Goal: Task Accomplishment & Management: Use online tool/utility

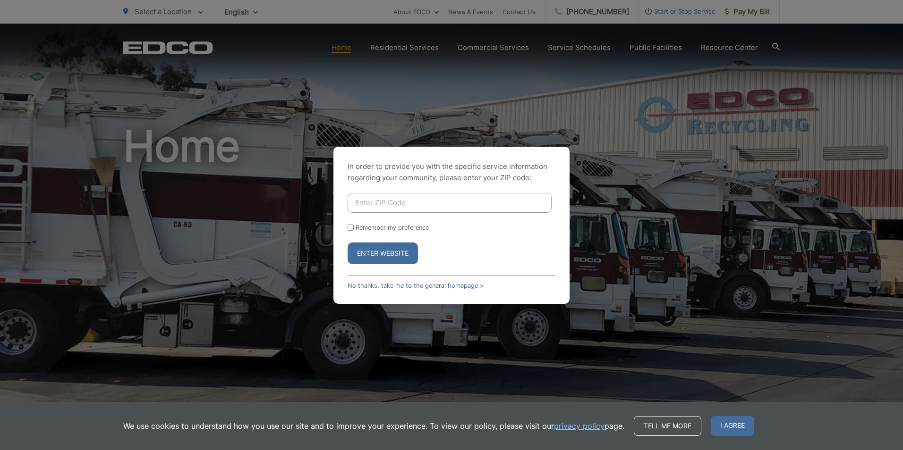
click at [372, 203] on input "Enter ZIP Code" at bounding box center [450, 203] width 204 height 20
type input "91932"
click at [346, 229] on div "In order to provide you with the specific service information regarding your co…" at bounding box center [451, 225] width 236 height 157
click at [353, 228] on input "Remember my preference" at bounding box center [351, 228] width 6 height 6
checkbox input "true"
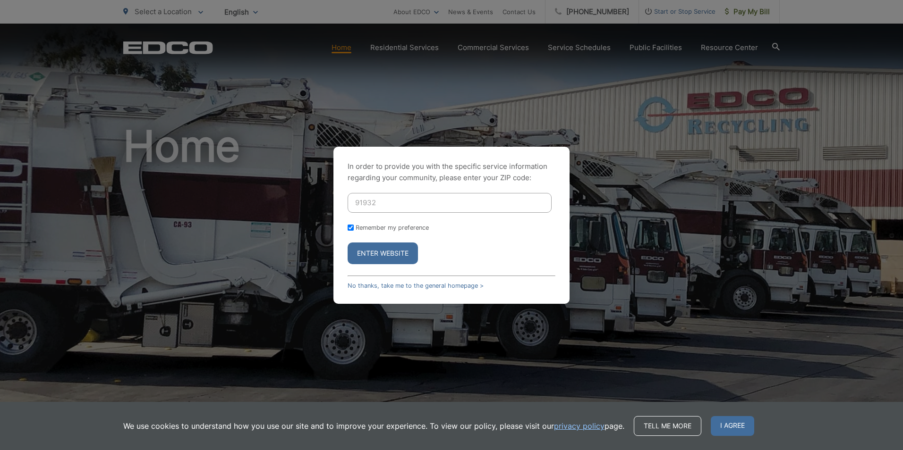
click at [378, 258] on button "Enter Website" at bounding box center [383, 254] width 70 height 22
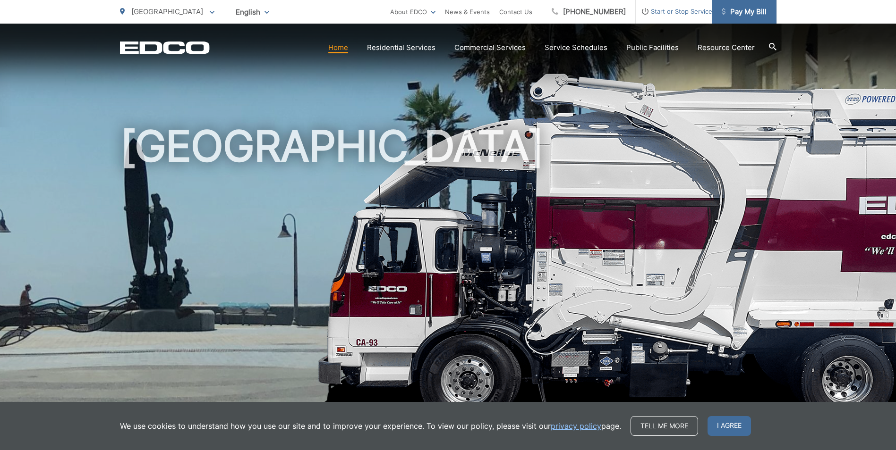
click at [742, 12] on span "Pay My Bill" at bounding box center [744, 11] width 45 height 11
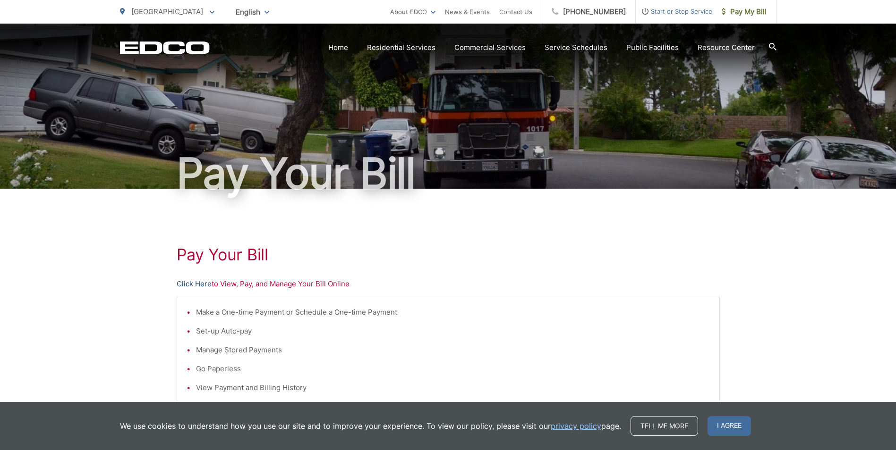
click at [181, 284] on link "Click Here" at bounding box center [194, 284] width 35 height 11
